Goal: Check status

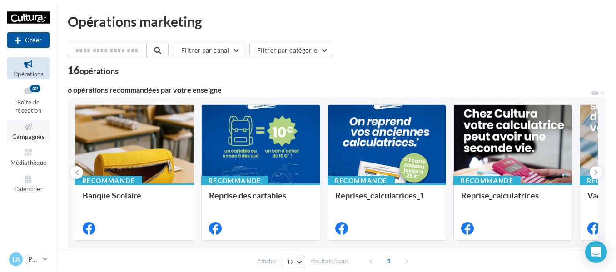
click at [32, 140] on link "Campagnes" at bounding box center [28, 131] width 42 height 22
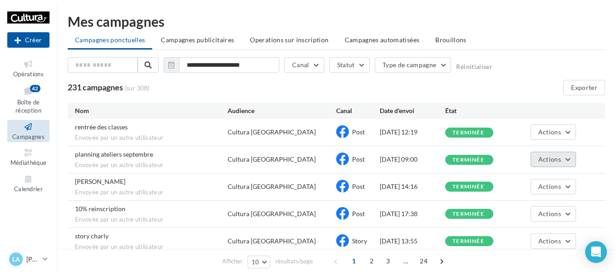
click at [545, 159] on span "Actions" at bounding box center [550, 159] width 23 height 8
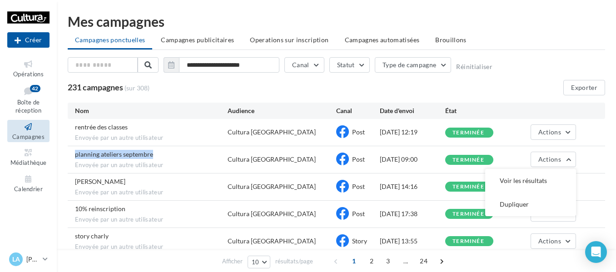
drag, startPoint x: 83, startPoint y: 155, endPoint x: 165, endPoint y: 155, distance: 81.8
click at [165, 155] on div "planning ateliers septembre Envoyée par un autre utilisateur" at bounding box center [151, 160] width 153 height 20
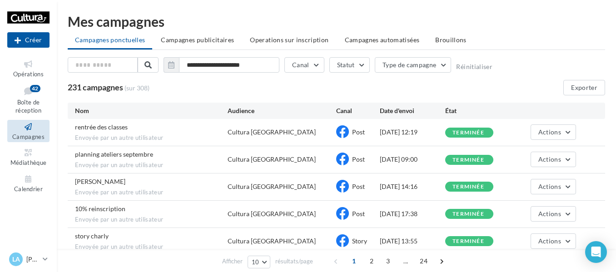
click at [218, 160] on div "planning ateliers septembre Envoyée par un autre utilisateur" at bounding box center [151, 160] width 153 height 20
click at [550, 164] on button "Actions" at bounding box center [553, 159] width 45 height 15
click at [535, 182] on button "Voir les résultats" at bounding box center [530, 181] width 91 height 24
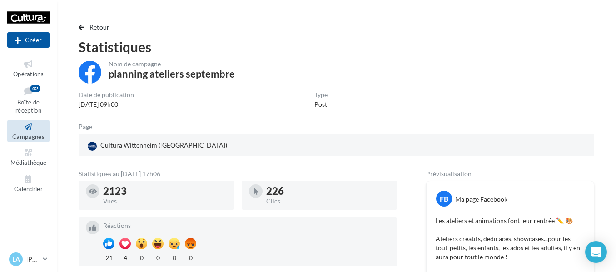
click at [86, 26] on button "Retour" at bounding box center [96, 27] width 35 height 11
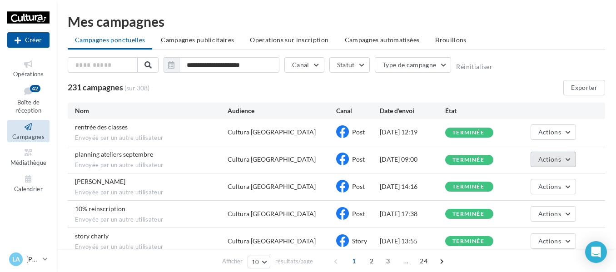
click at [574, 158] on button "Actions" at bounding box center [553, 159] width 45 height 15
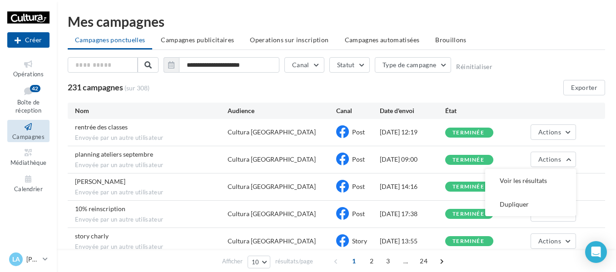
click at [465, 160] on div "terminée" at bounding box center [469, 160] width 32 height 6
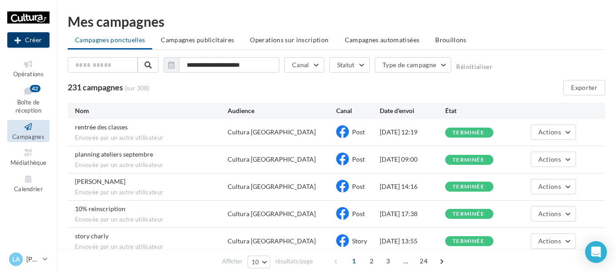
click at [37, 41] on button "Créer" at bounding box center [28, 39] width 42 height 15
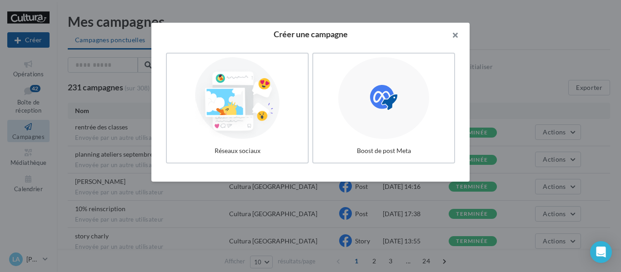
click at [460, 35] on button "button" at bounding box center [451, 36] width 36 height 27
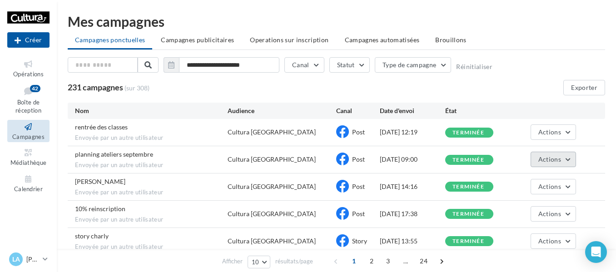
click at [550, 162] on span "Actions" at bounding box center [550, 159] width 23 height 8
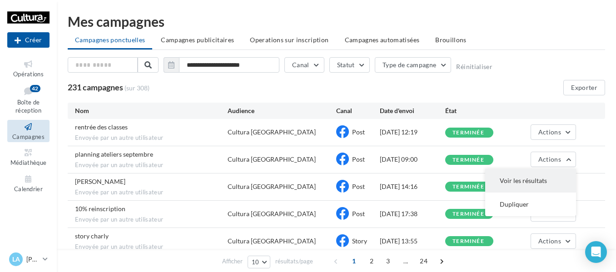
click at [524, 185] on button "Voir les résultats" at bounding box center [530, 181] width 91 height 24
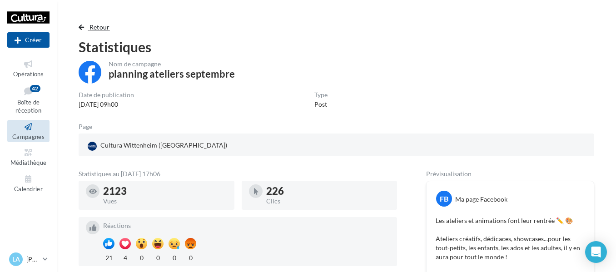
click at [90, 25] on span "Retour" at bounding box center [100, 27] width 20 height 8
